Goal: Task Accomplishment & Management: Manage account settings

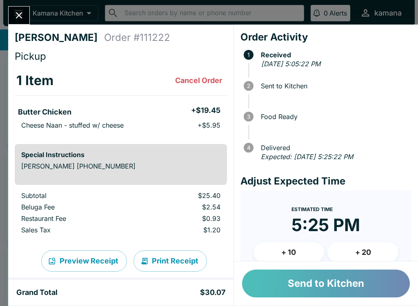
click at [355, 286] on button "Send to Kitchen" at bounding box center [326, 283] width 168 height 28
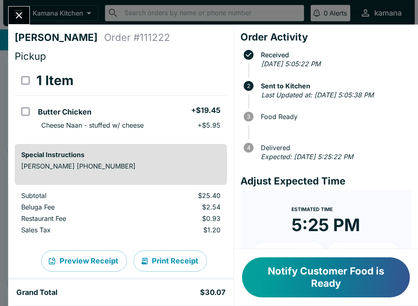
click at [11, 13] on button "Close" at bounding box center [19, 16] width 21 height 18
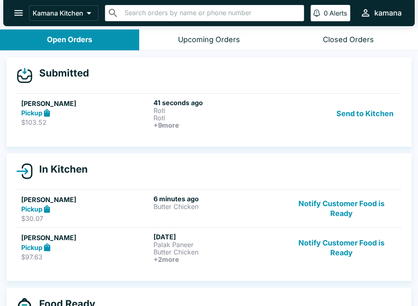
click at [194, 115] on p "Roti" at bounding box center [218, 117] width 129 height 7
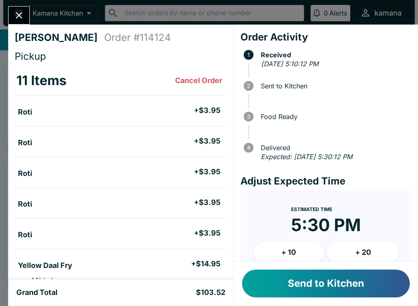
click at [317, 283] on button "Send to Kitchen" at bounding box center [326, 283] width 168 height 28
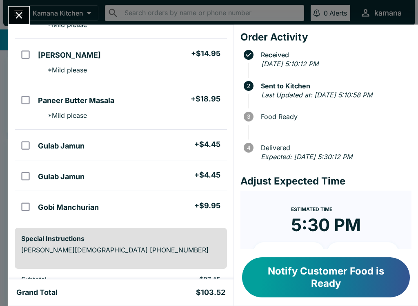
scroll to position [256, 0]
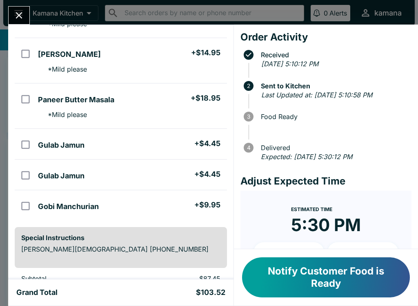
click at [22, 13] on icon "Close" at bounding box center [19, 15] width 7 height 7
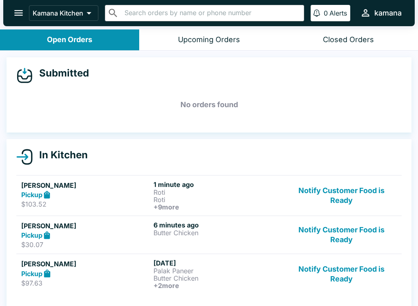
click at [27, 10] on button "open drawer" at bounding box center [18, 12] width 21 height 21
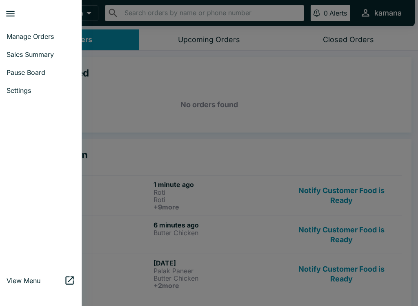
click at [34, 54] on span "Sales Summary" at bounding box center [41, 54] width 69 height 8
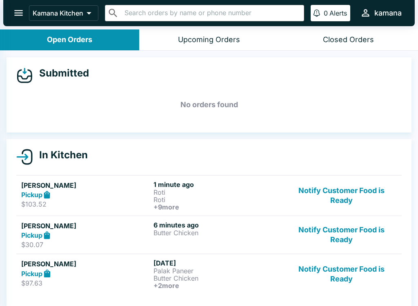
select select "03:00"
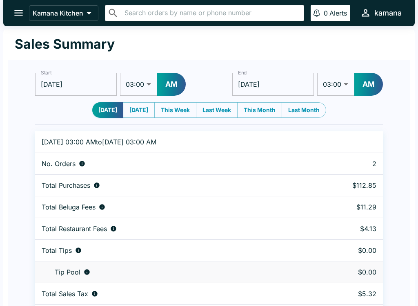
click at [141, 111] on button "[DATE]" at bounding box center [139, 110] width 32 height 16
type input "[DATE]"
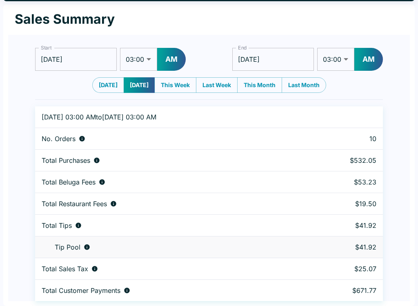
click at [232, 188] on td "Total Beluga Fees" at bounding box center [168, 182] width 266 height 22
click at [181, 78] on button "This Week" at bounding box center [175, 85] width 42 height 16
type input "[DATE]"
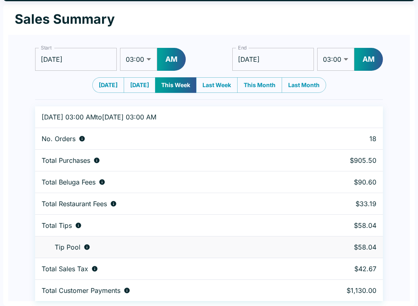
click at [232, 78] on button "Last Week" at bounding box center [217, 85] width 42 height 16
type input "[DATE]"
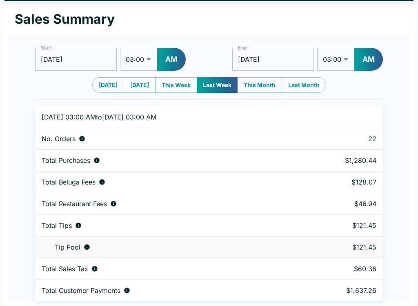
click at [270, 88] on button "This Month" at bounding box center [259, 85] width 45 height 16
type input "[DATE]"
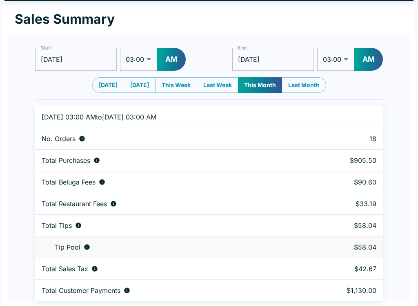
click at [180, 78] on button "This Week" at bounding box center [176, 85] width 42 height 16
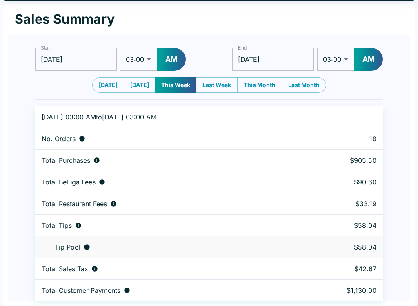
click at [142, 83] on button "[DATE]" at bounding box center [140, 85] width 32 height 16
type input "[DATE]"
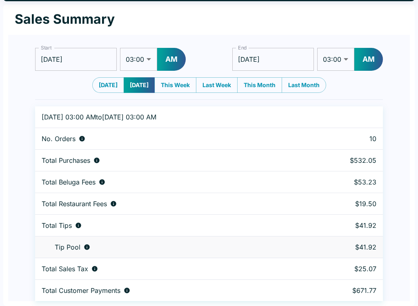
click at [107, 85] on button "[DATE]" at bounding box center [108, 85] width 32 height 16
type input "[DATE]"
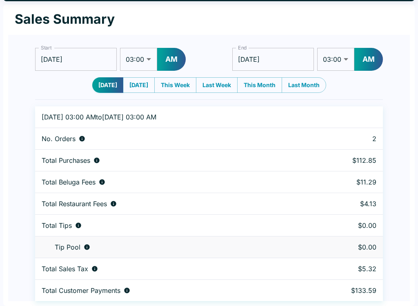
scroll to position [0, 0]
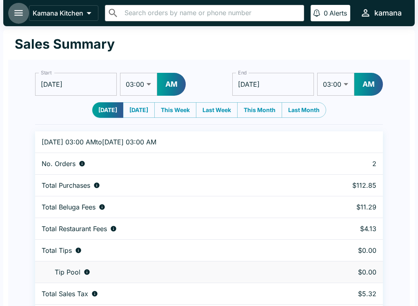
click at [20, 13] on icon "open drawer" at bounding box center [18, 13] width 9 height 6
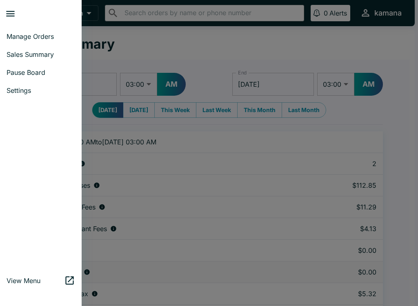
click at [14, 54] on span "Sales Summary" at bounding box center [41, 54] width 69 height 8
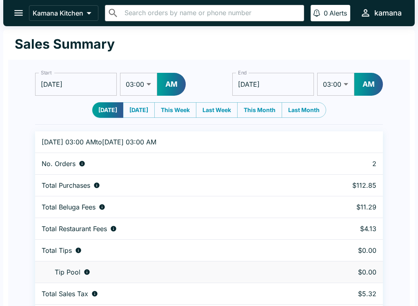
click at [17, 17] on icon "open drawer" at bounding box center [18, 12] width 11 height 11
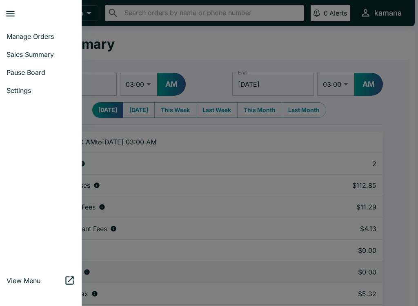
click at [20, 42] on link "Manage Orders" at bounding box center [41, 36] width 82 height 18
